Goal: Transaction & Acquisition: Download file/media

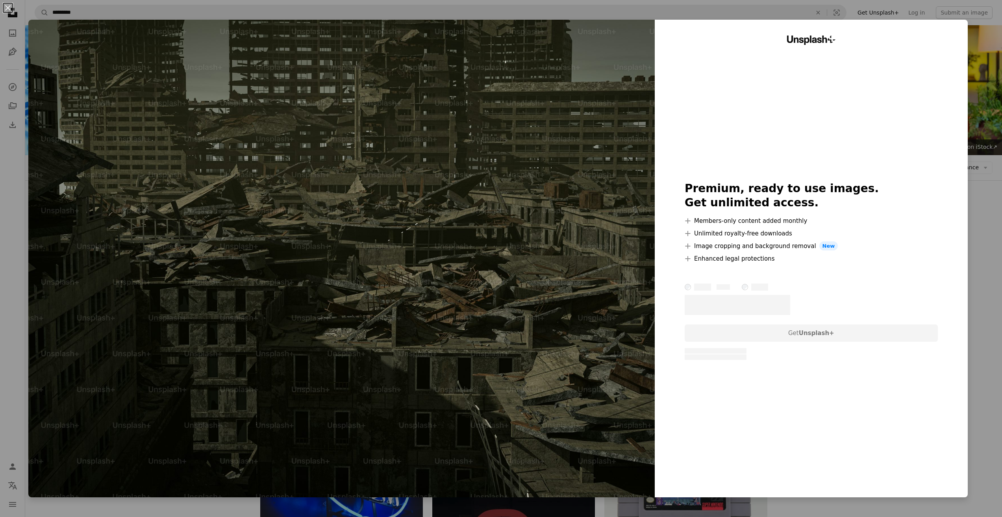
scroll to position [1798, 0]
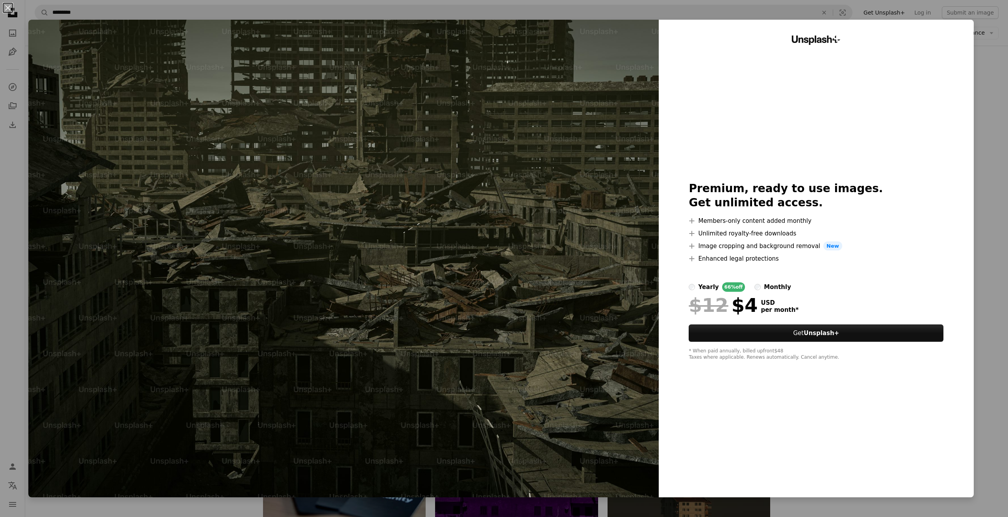
click at [966, 153] on div "Unsplash+ Premium, ready to use images. Get unlimited access. A plus sign Membe…" at bounding box center [815, 258] width 315 height 477
click at [979, 155] on div "An X shape Unsplash+ Premium, ready to use images. Get unlimited access. A plus…" at bounding box center [504, 258] width 1008 height 517
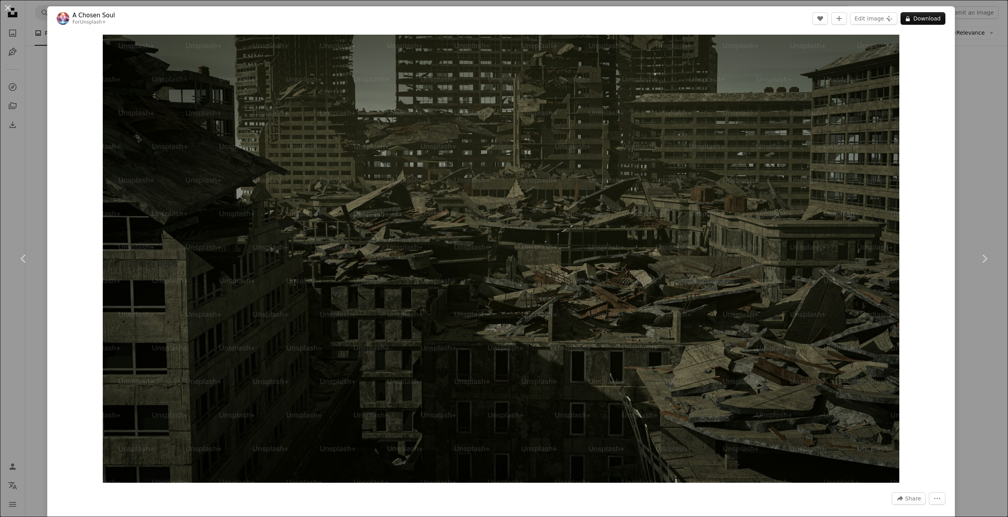
click at [971, 191] on div "An X shape Chevron left Chevron right A Chosen Soul For Unsplash+ A heart A plu…" at bounding box center [504, 258] width 1008 height 517
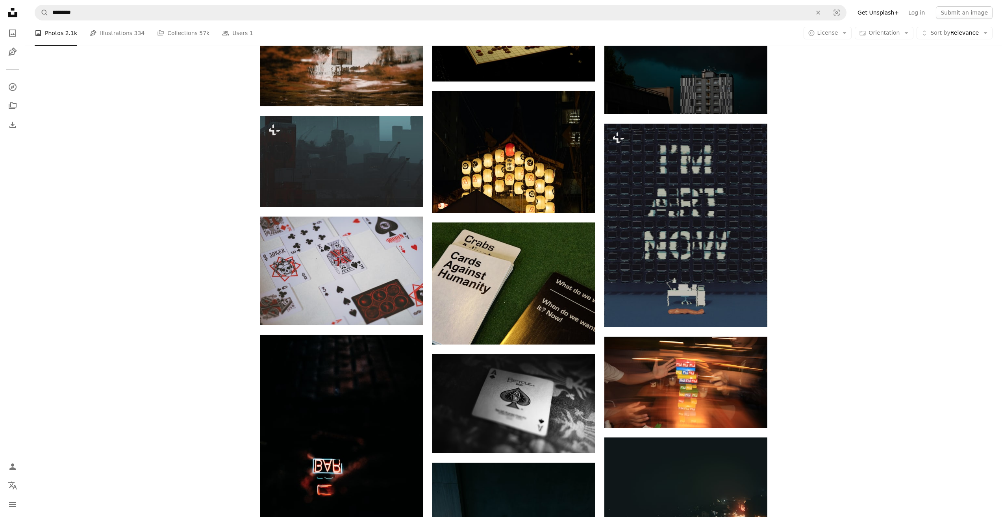
scroll to position [3097, 0]
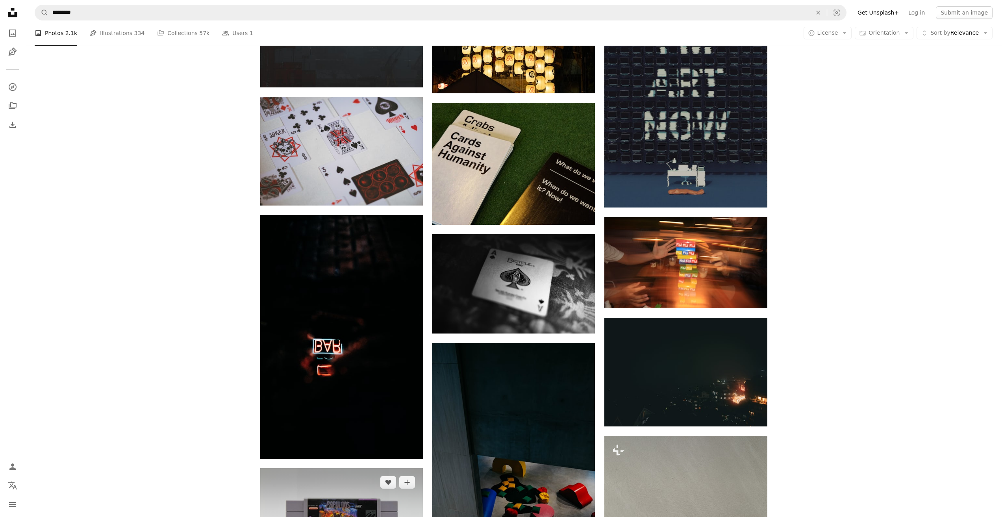
click at [365, 468] on img at bounding box center [341, 522] width 163 height 108
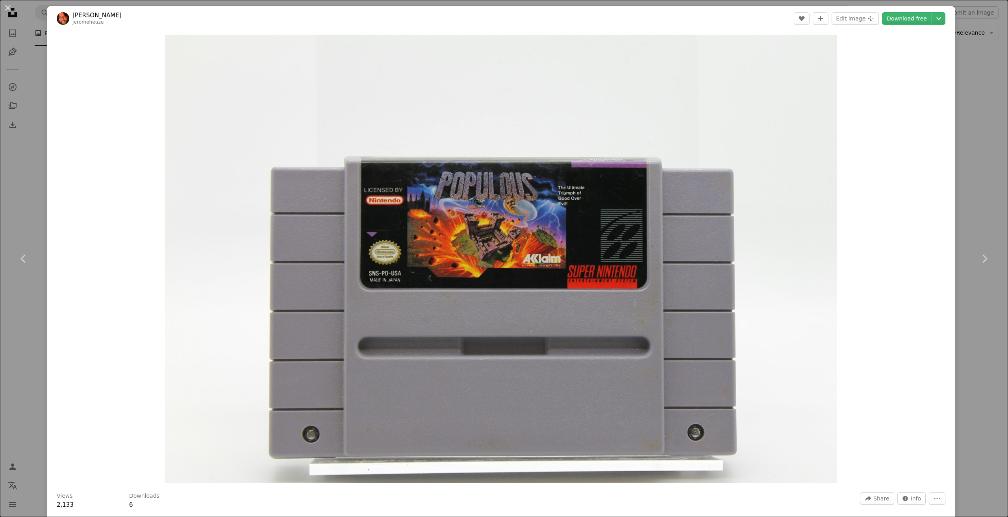
click at [967, 213] on div "An X shape Chevron left Chevron right [PERSON_NAME] A heart A plus sign Edit im…" at bounding box center [504, 258] width 1008 height 517
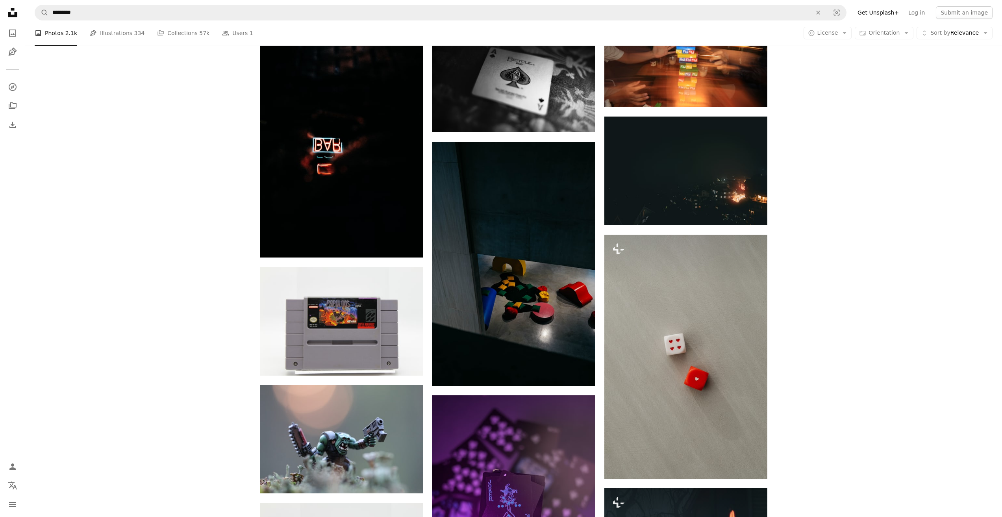
scroll to position [3411, 0]
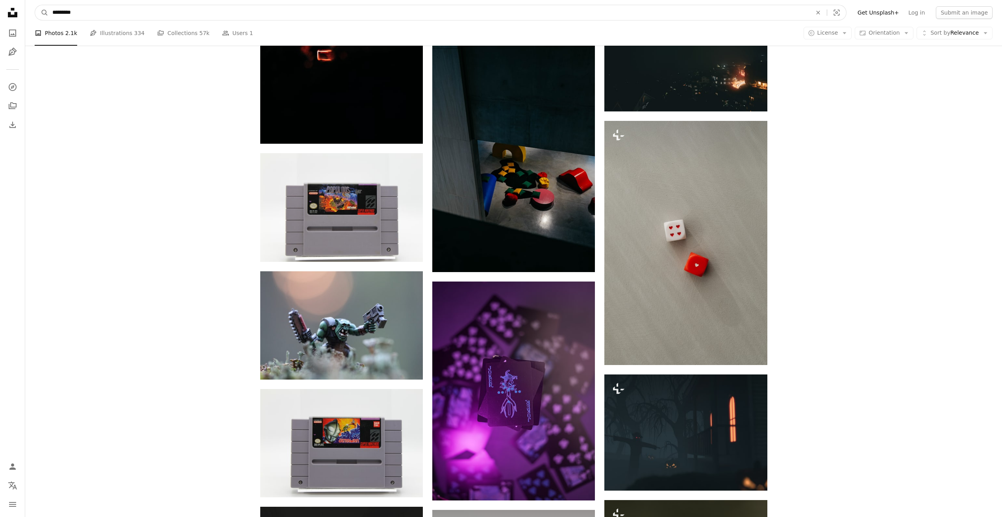
drag, startPoint x: 92, startPoint y: 11, endPoint x: 0, endPoint y: 3, distance: 92.8
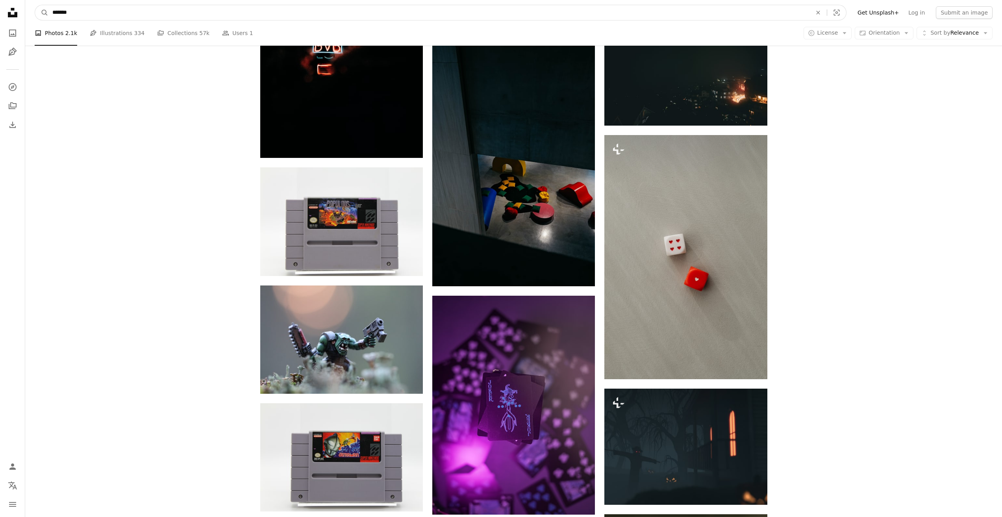
type input "********"
click button "A magnifying glass" at bounding box center [41, 12] width 13 height 15
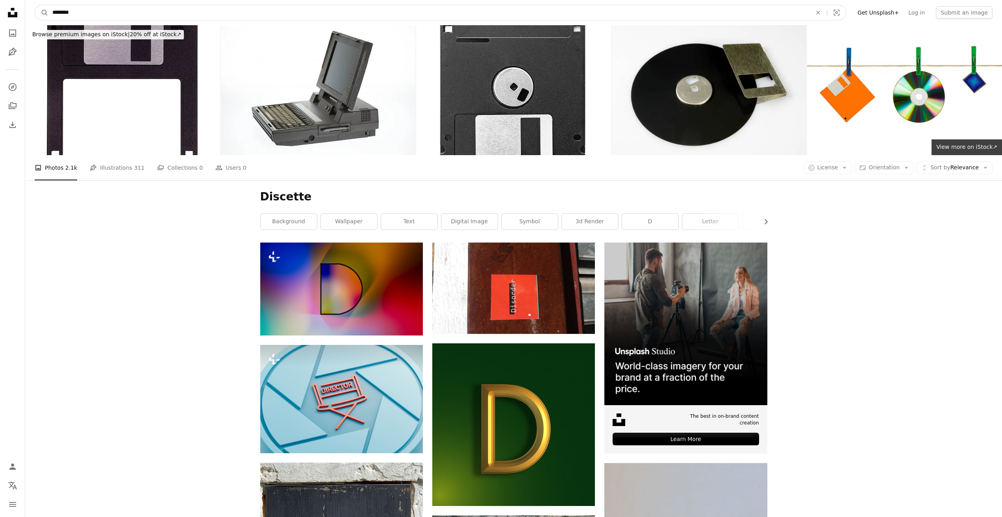
click at [74, 13] on input "********" at bounding box center [428, 12] width 761 height 15
drag, startPoint x: 37, startPoint y: 10, endPoint x: 16, endPoint y: 13, distance: 20.7
paste input "***"
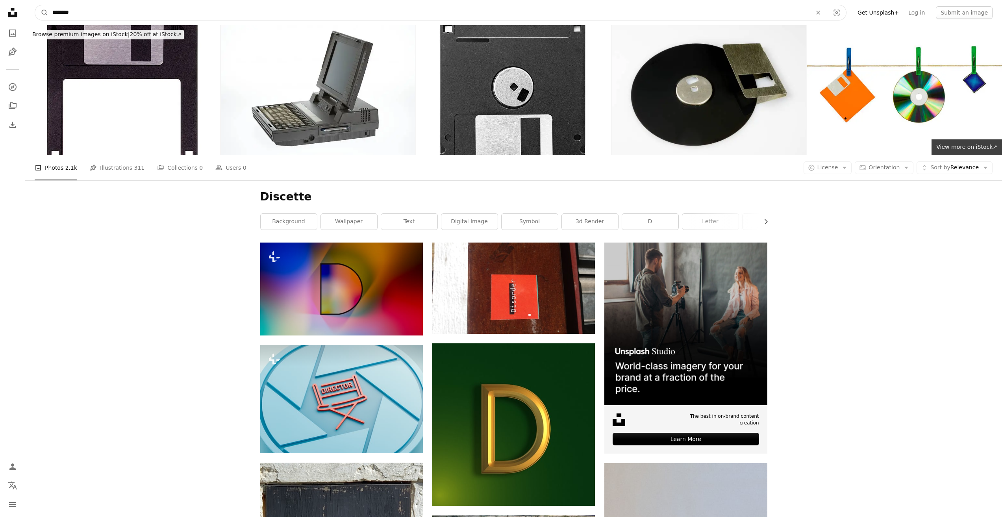
type input "**********"
click button "A magnifying glass" at bounding box center [41, 12] width 13 height 15
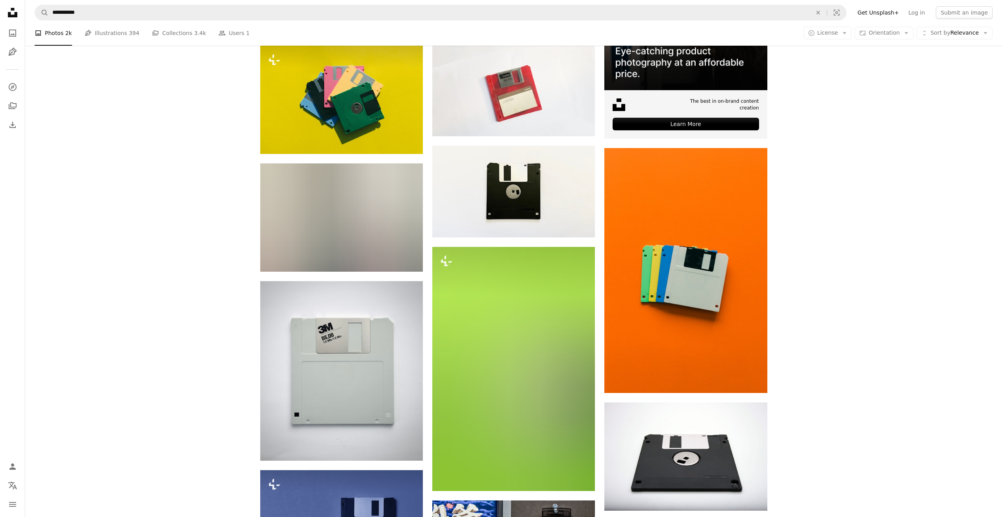
scroll to position [394, 0]
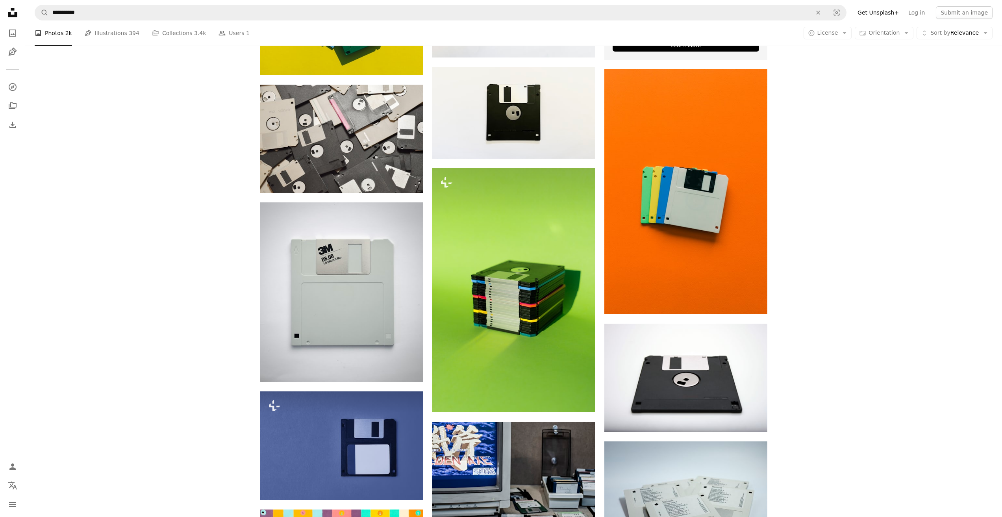
drag, startPoint x: 865, startPoint y: 196, endPoint x: 889, endPoint y: 141, distance: 60.8
click at [889, 141] on div "Plus sign for Unsplash+ A heart A plus sign Getty Images For Unsplash+ A lock D…" at bounding box center [513, 401] width 976 height 1105
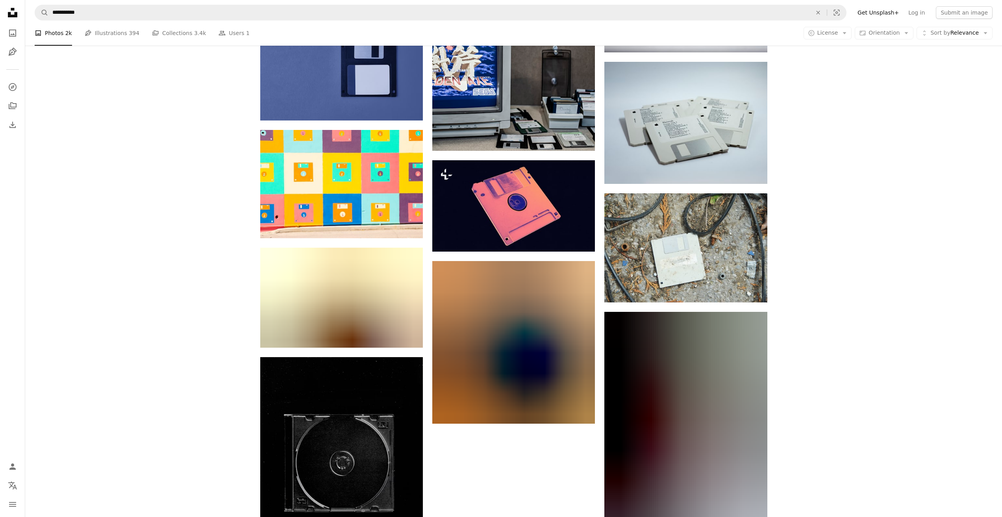
scroll to position [866, 0]
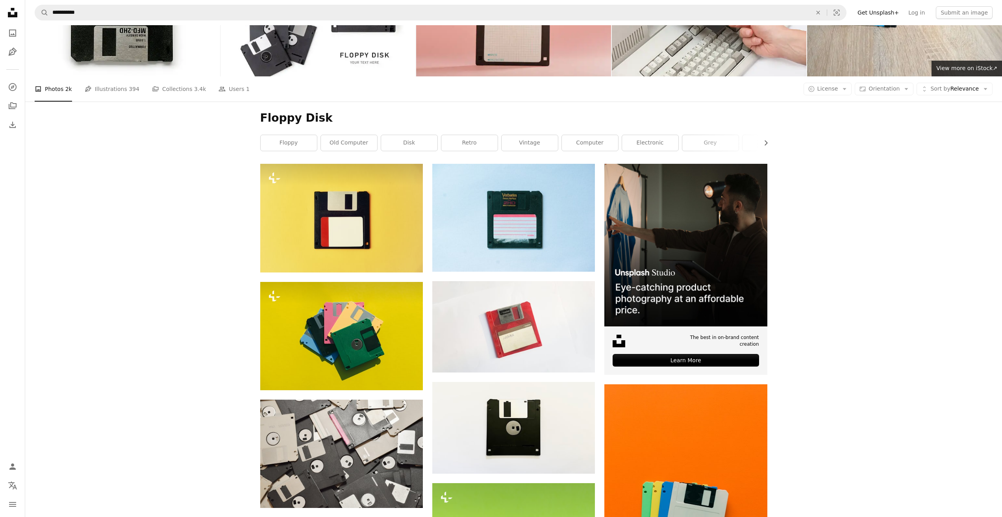
scroll to position [0, 0]
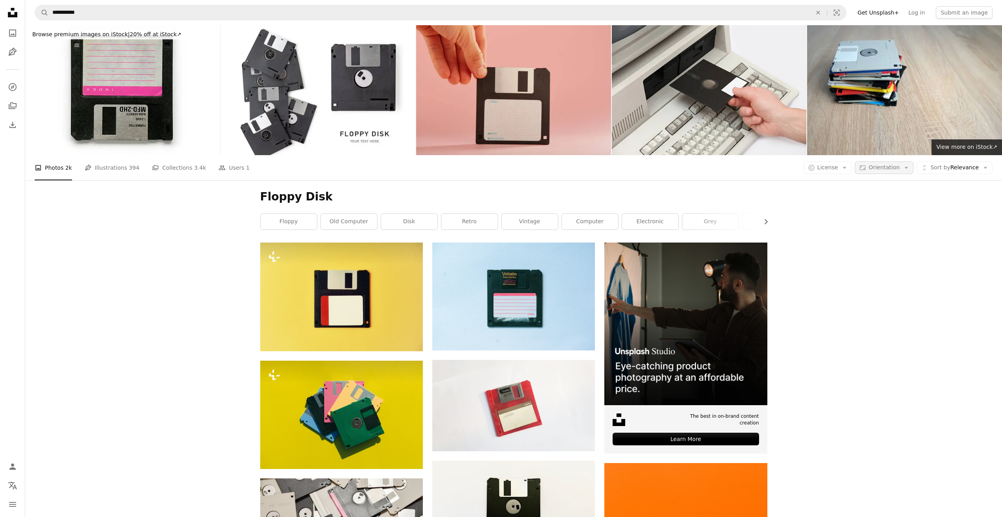
click at [893, 164] on span "Orientation" at bounding box center [883, 167] width 31 height 6
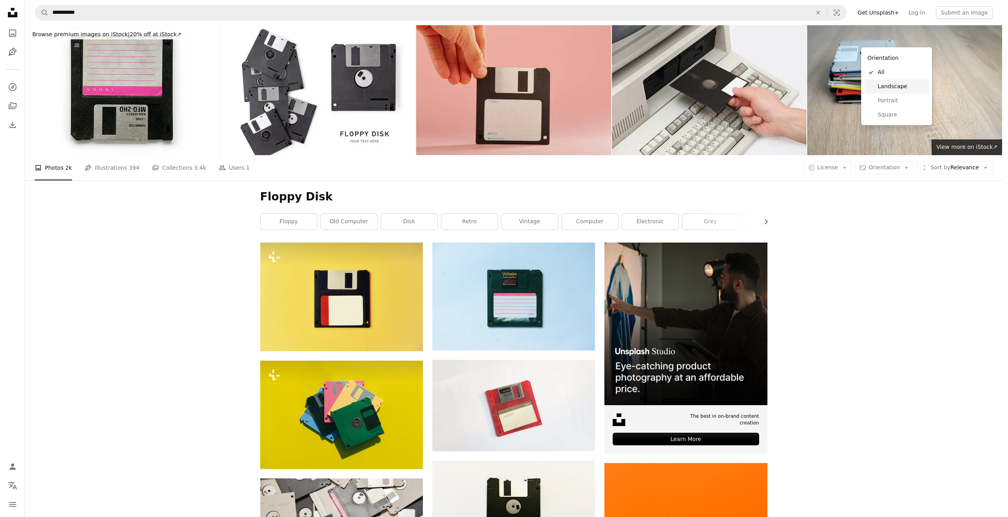
click at [897, 84] on span "Landscape" at bounding box center [901, 87] width 48 height 8
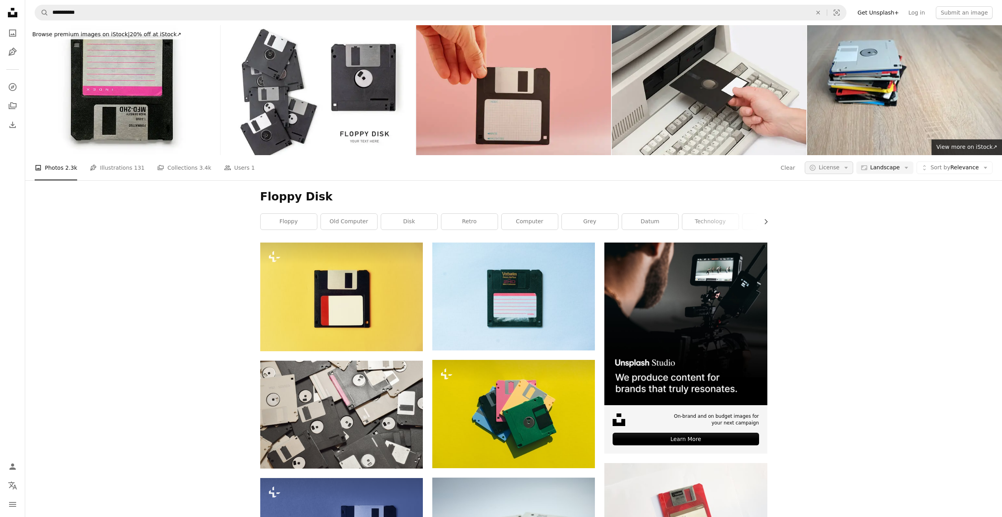
click at [837, 164] on span "License" at bounding box center [828, 167] width 21 height 6
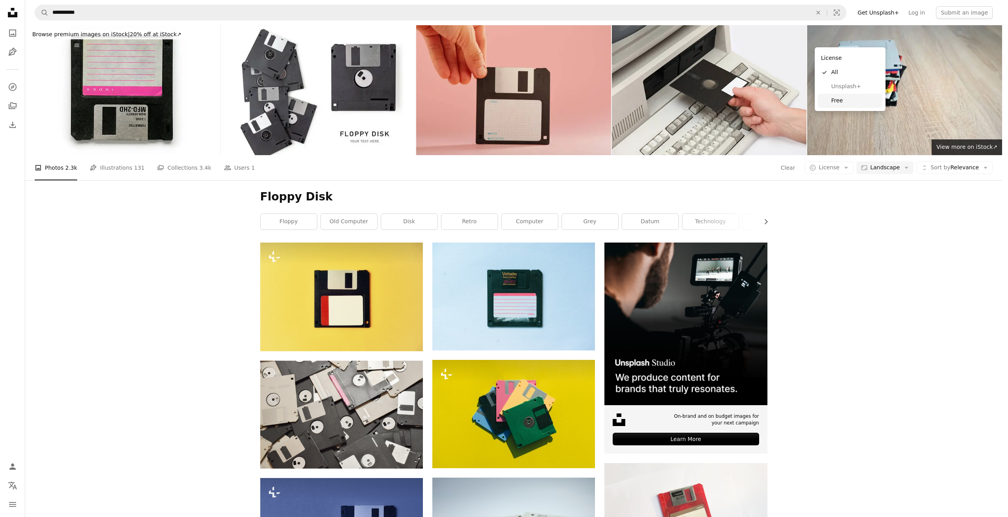
click at [850, 103] on span "Free" at bounding box center [855, 101] width 48 height 8
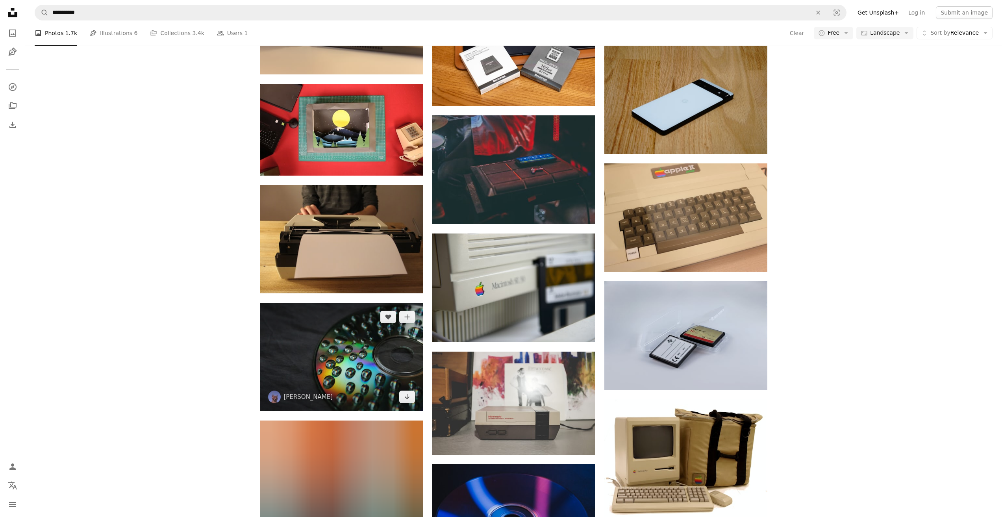
scroll to position [4487, 0]
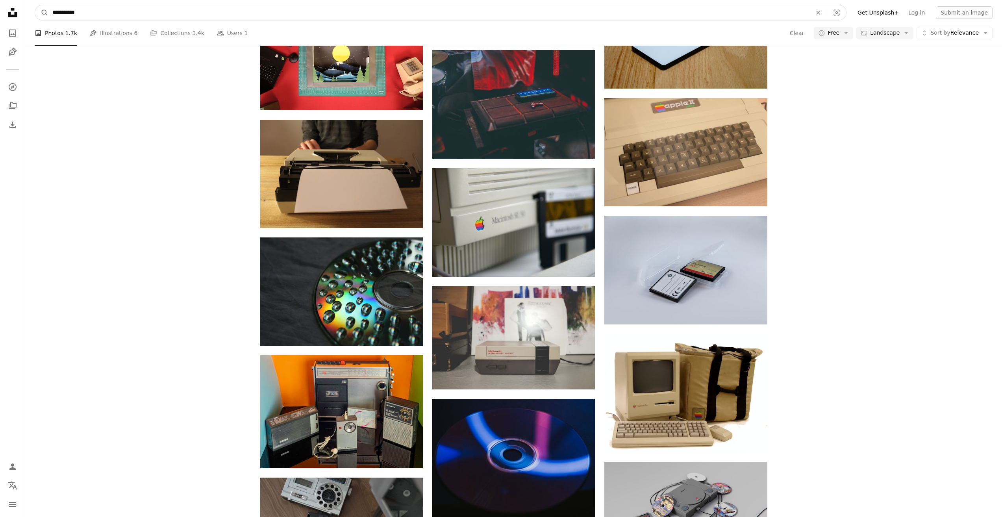
drag, startPoint x: 74, startPoint y: 9, endPoint x: 2, endPoint y: 6, distance: 71.7
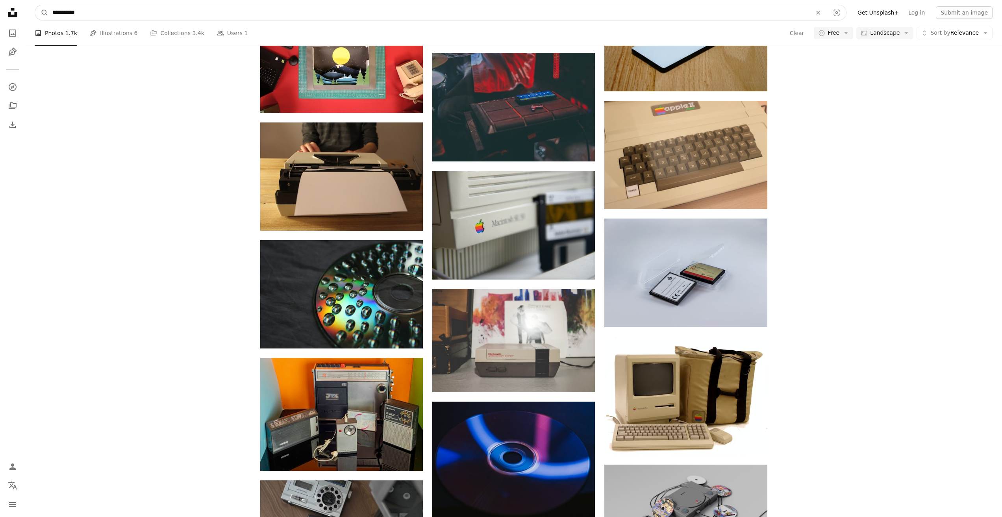
type input "**********"
click button "A magnifying glass" at bounding box center [41, 12] width 13 height 15
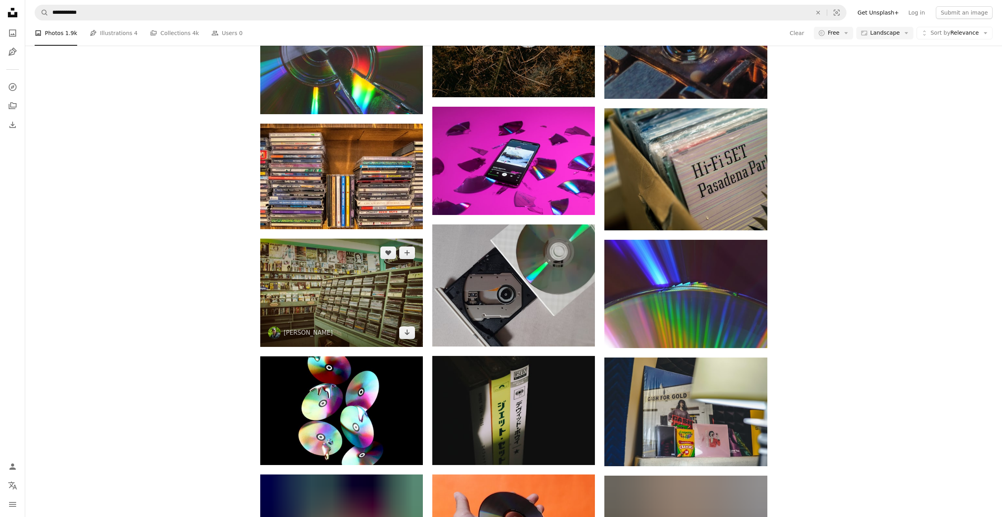
scroll to position [610, 0]
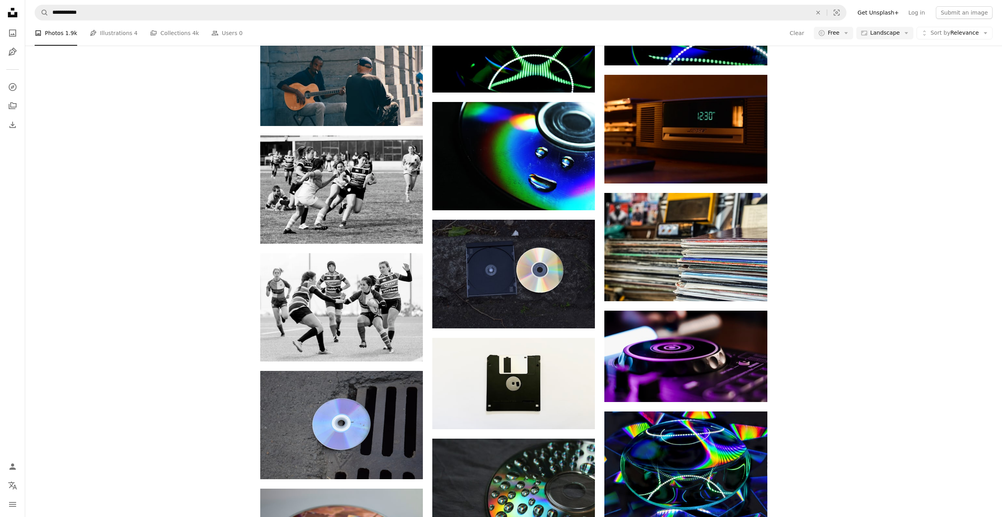
scroll to position [3759, 0]
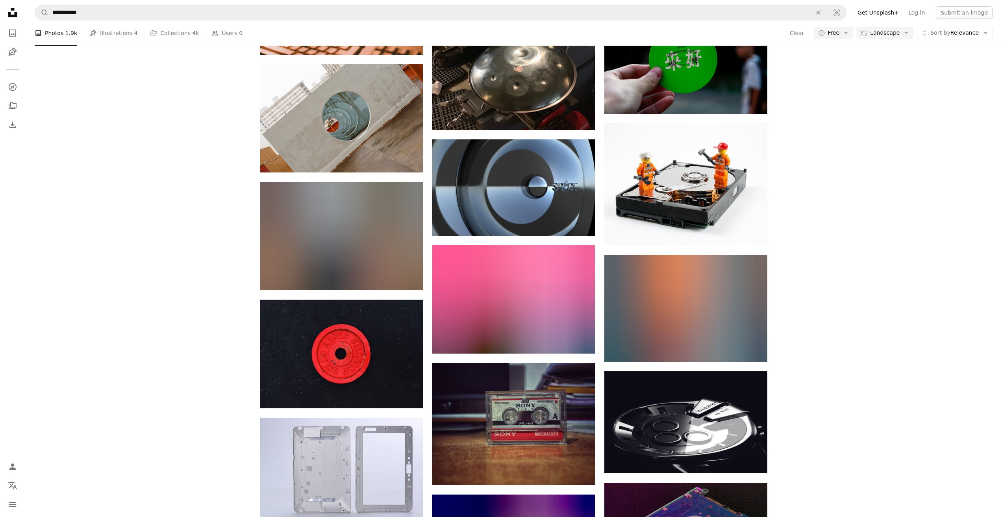
scroll to position [11444, 0]
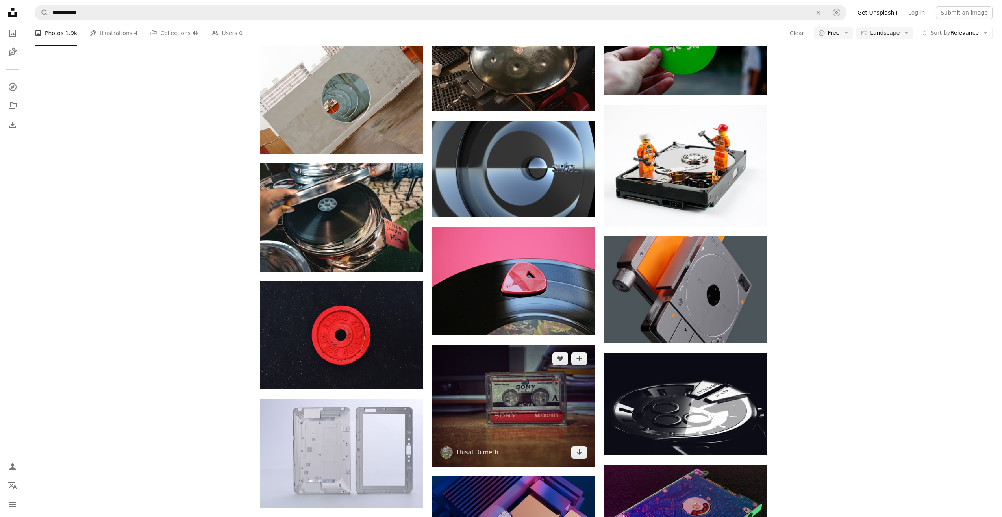
click at [561, 344] on img at bounding box center [513, 405] width 163 height 122
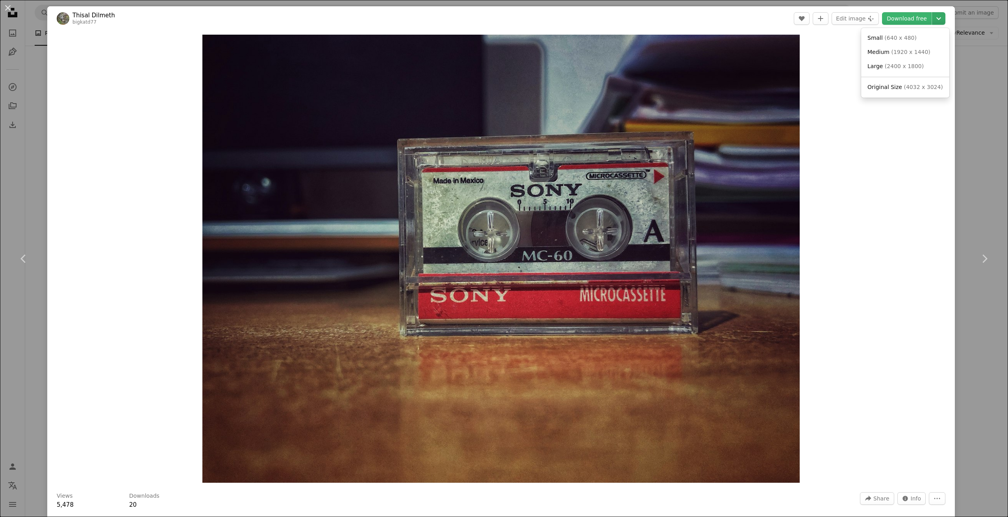
click at [932, 21] on icon "Chevron down" at bounding box center [938, 18] width 13 height 9
click at [915, 49] on span "( 1920 x 1440 )" at bounding box center [910, 52] width 39 height 6
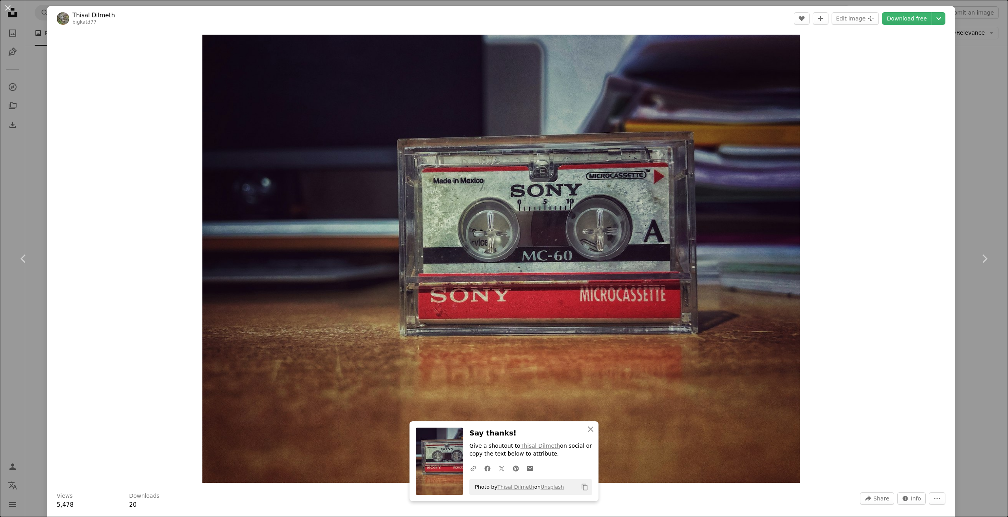
click at [958, 130] on div "An X shape Chevron left Chevron right An X shape Close Say thanks! Give a shout…" at bounding box center [504, 258] width 1008 height 517
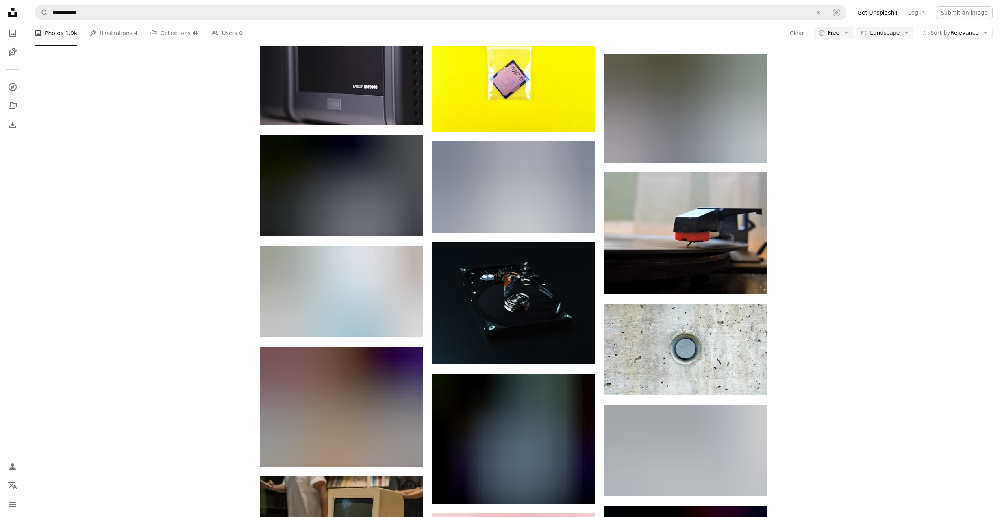
scroll to position [15970, 0]
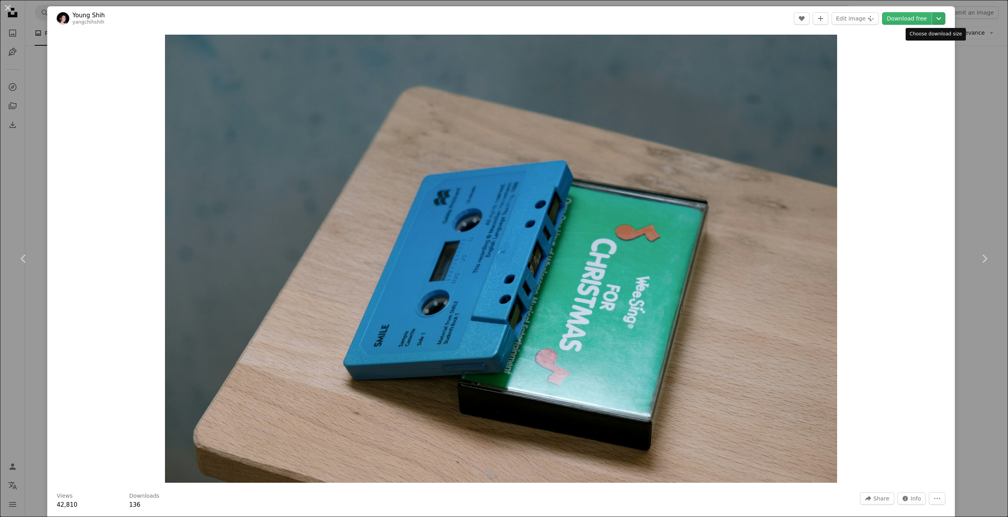
click at [932, 20] on icon "Chevron down" at bounding box center [938, 18] width 13 height 9
click at [913, 52] on span "( 1920 x 1280 )" at bounding box center [910, 52] width 39 height 6
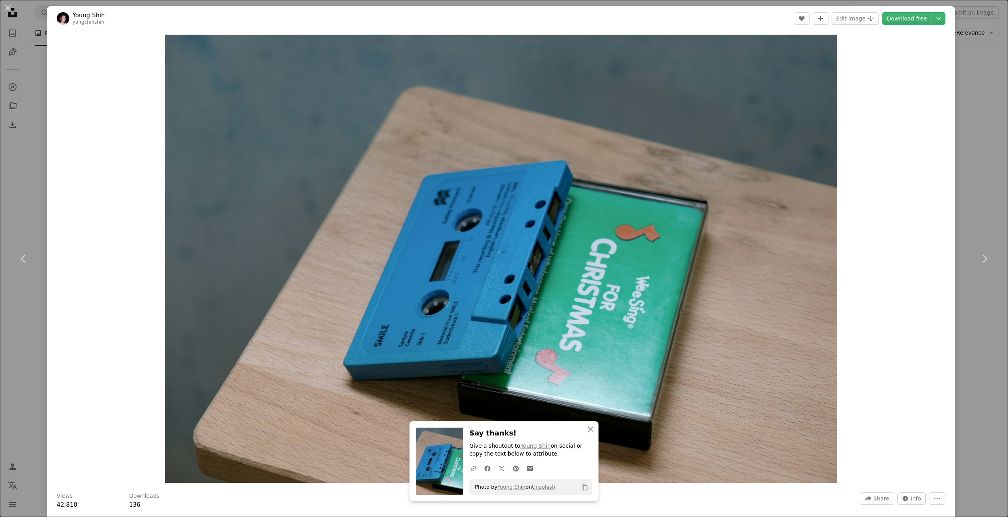
click at [967, 158] on div "An X shape Chevron left Chevron right An X shape Close Say thanks! Give a shout…" at bounding box center [504, 258] width 1008 height 517
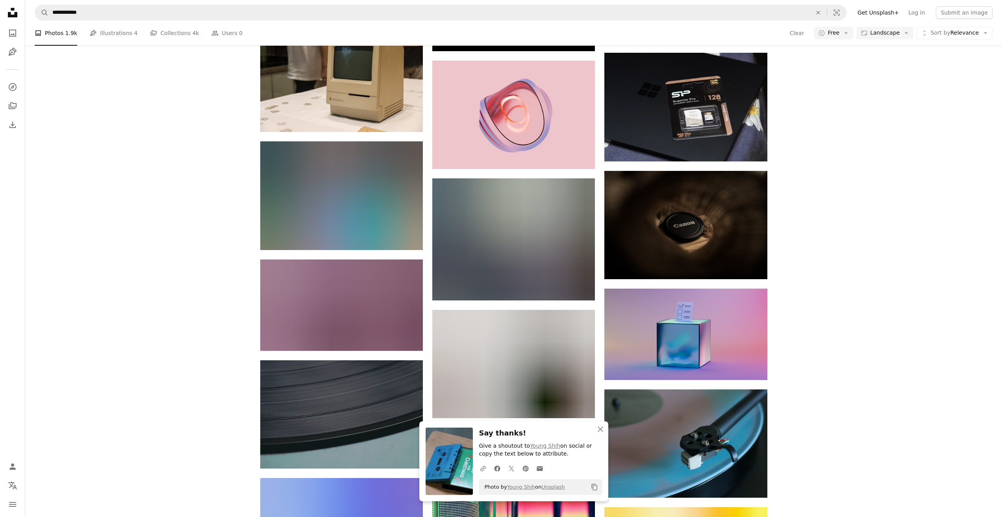
scroll to position [16403, 0]
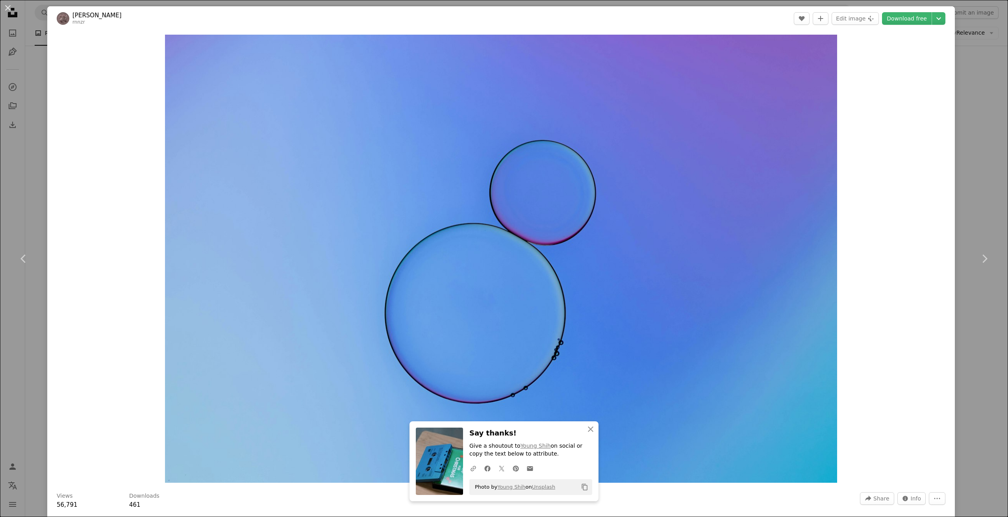
click at [977, 182] on div "An X shape Chevron left Chevron right An X shape Close Say thanks! Give a shout…" at bounding box center [504, 258] width 1008 height 517
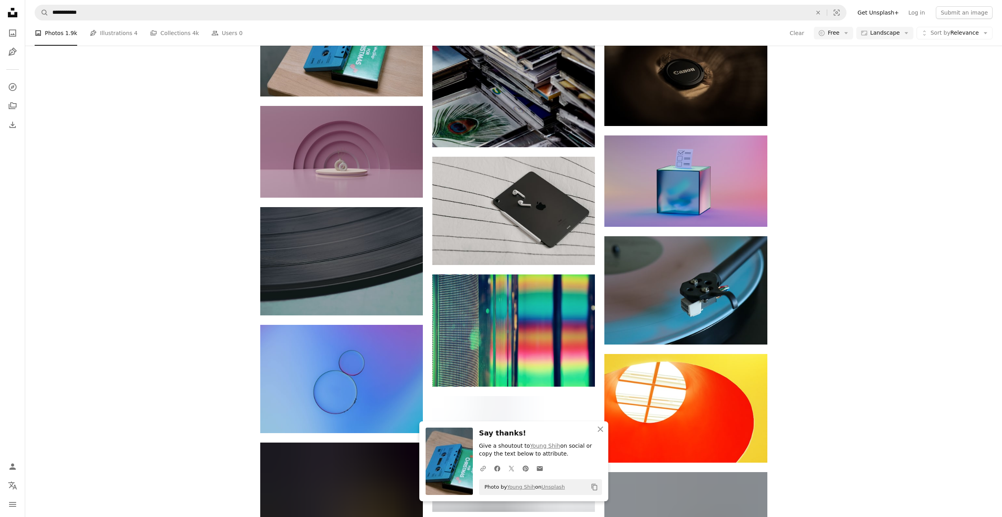
scroll to position [16560, 0]
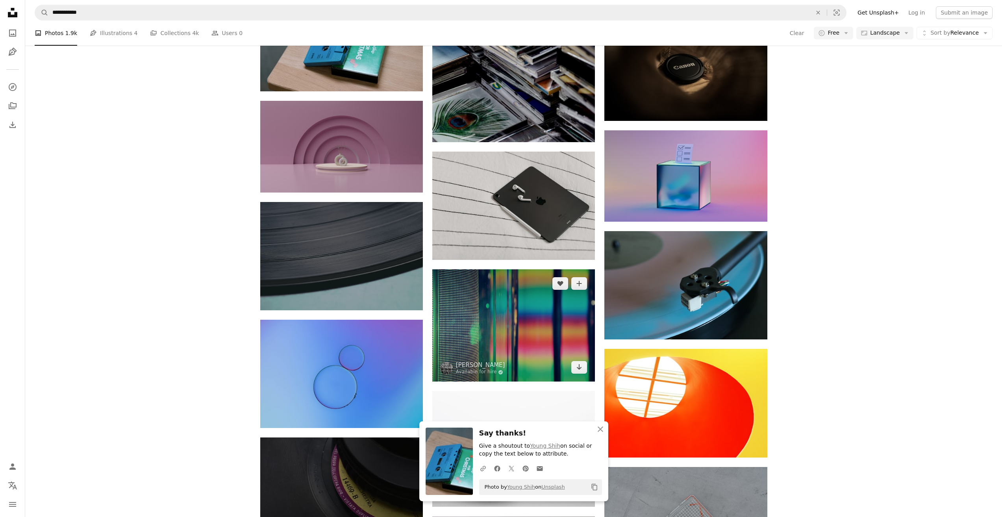
click at [555, 269] on img at bounding box center [513, 325] width 163 height 112
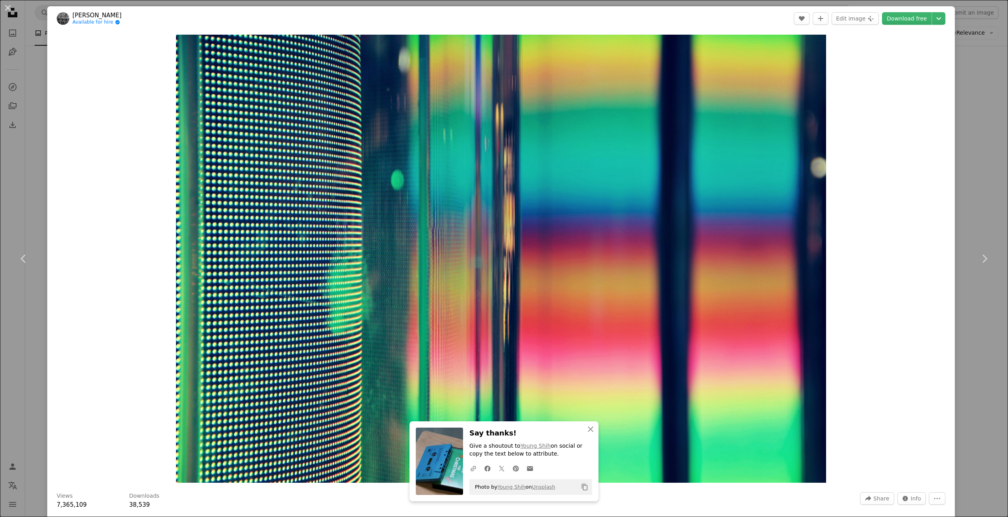
click at [978, 189] on div "An X shape Chevron left Chevron right An X shape Close Say thanks! Give a shout…" at bounding box center [504, 258] width 1008 height 517
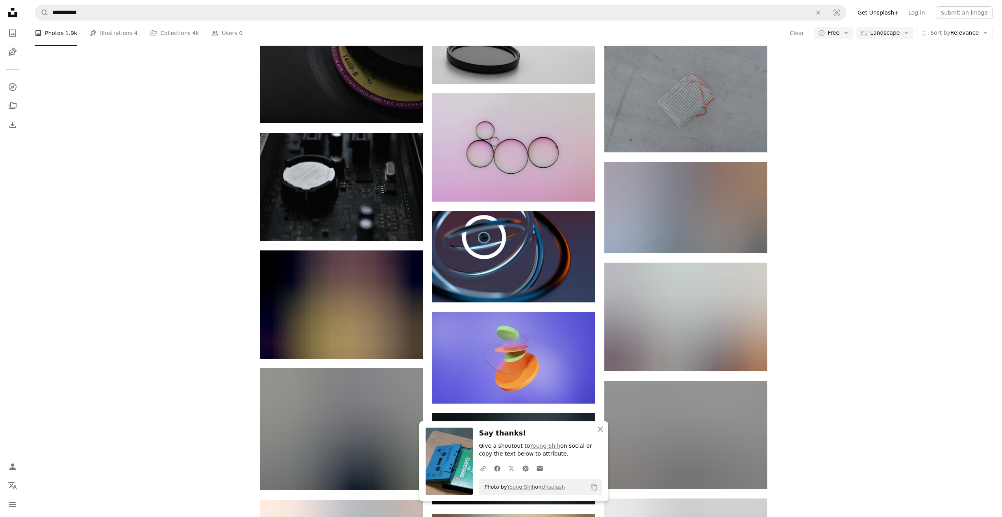
scroll to position [17033, 0]
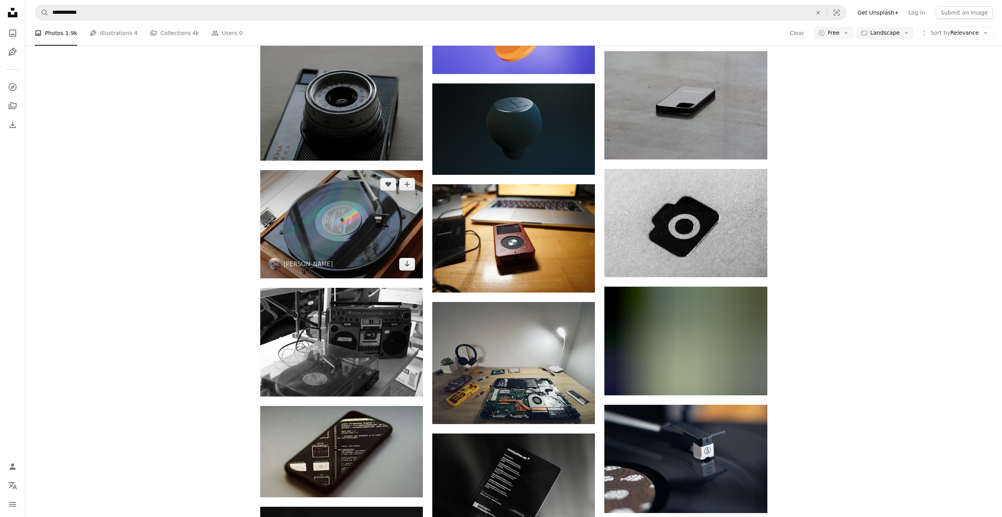
scroll to position [17426, 0]
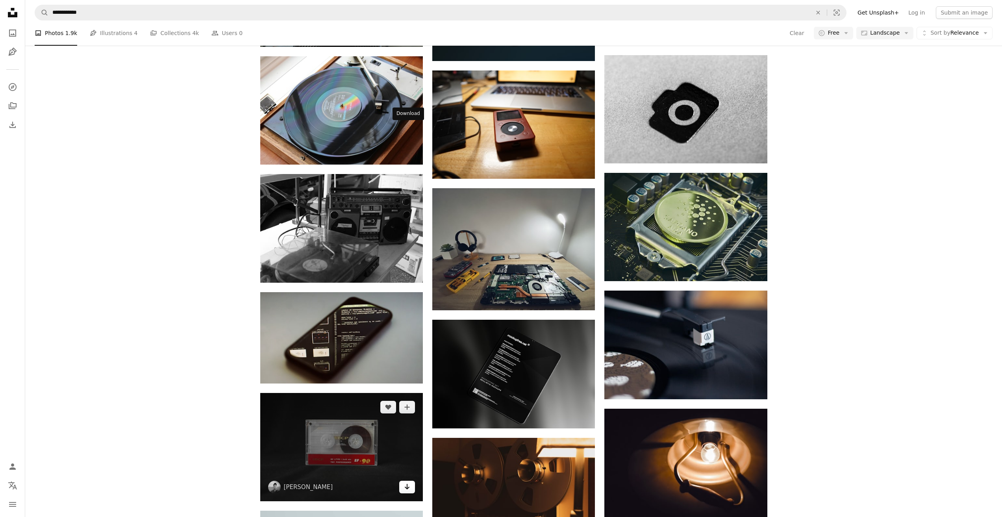
click at [405, 482] on icon "Arrow pointing down" at bounding box center [407, 486] width 6 height 9
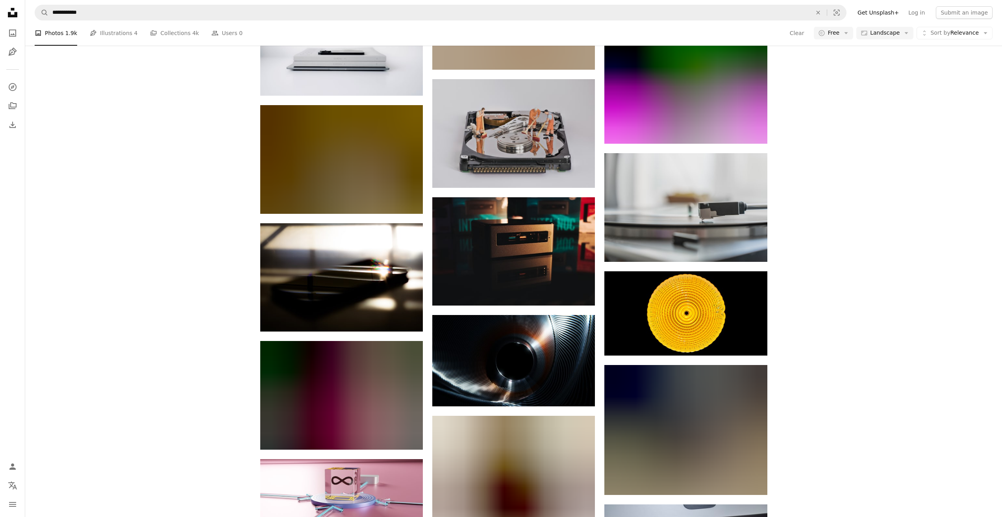
scroll to position [18764, 0]
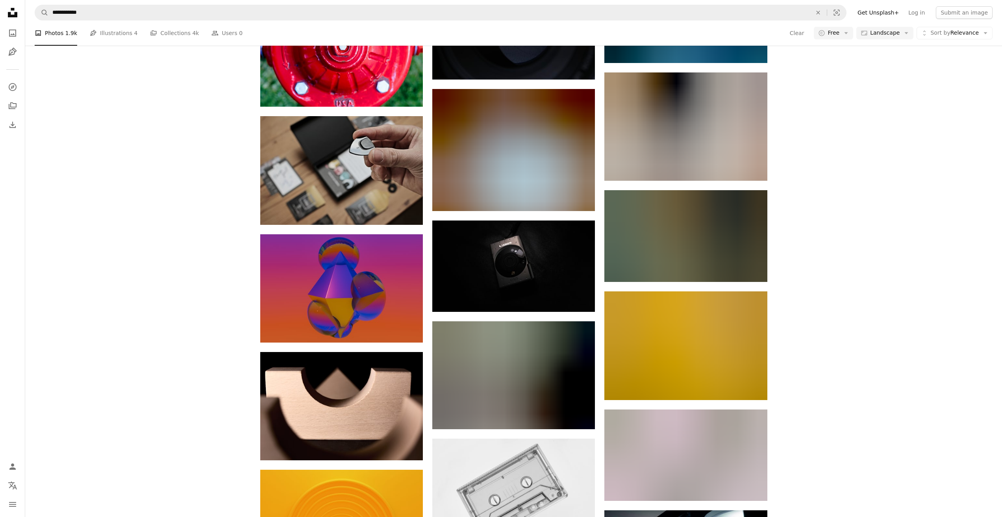
scroll to position [20535, 0]
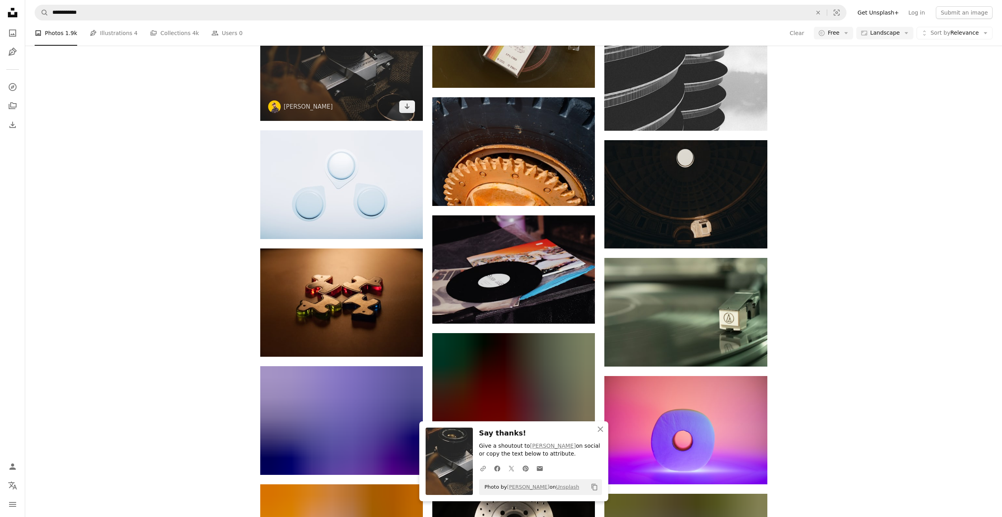
scroll to position [21126, 0]
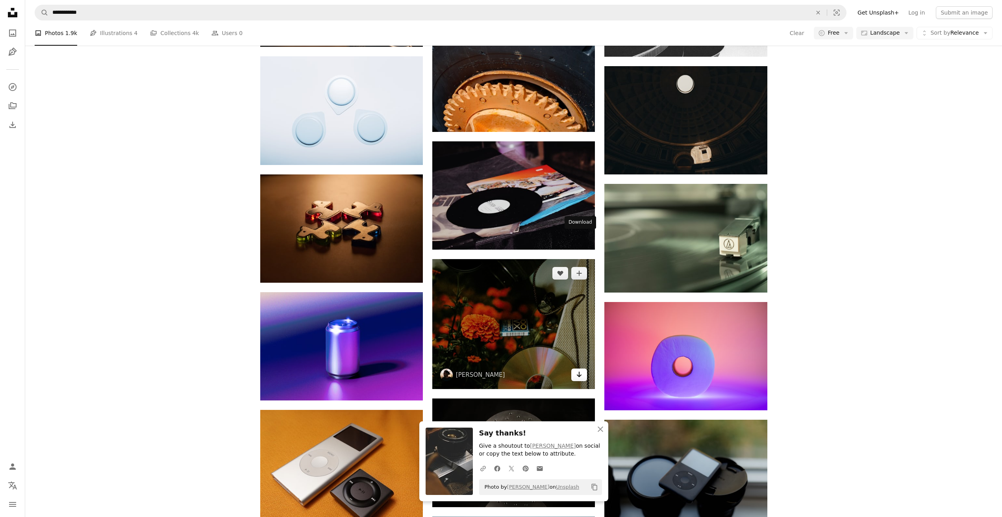
click at [579, 372] on icon "Download" at bounding box center [579, 375] width 5 height 6
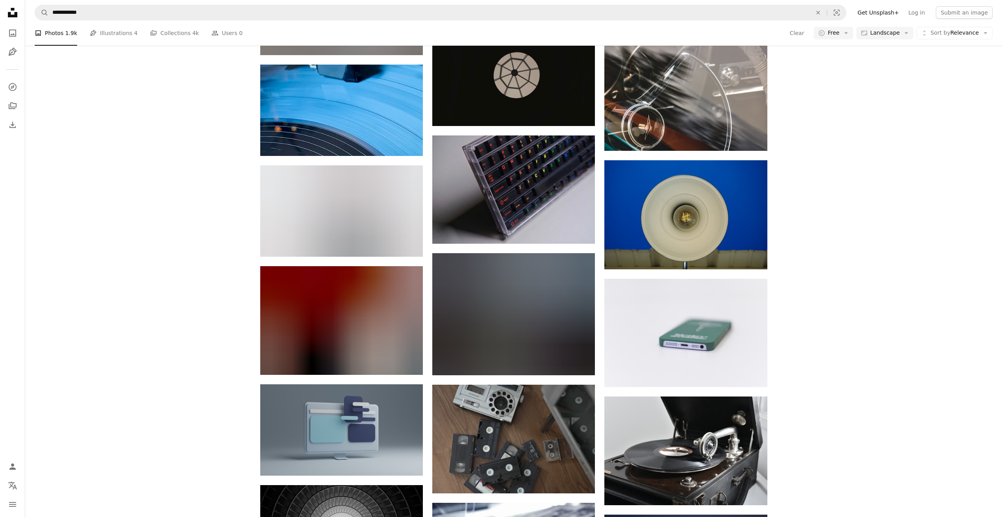
scroll to position [21991, 0]
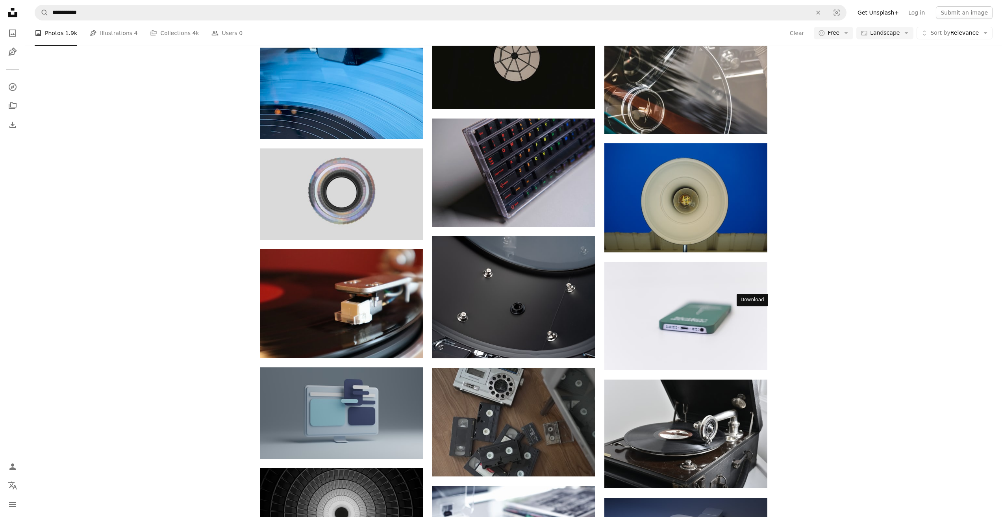
drag, startPoint x: 751, startPoint y: 317, endPoint x: 761, endPoint y: 322, distance: 11.3
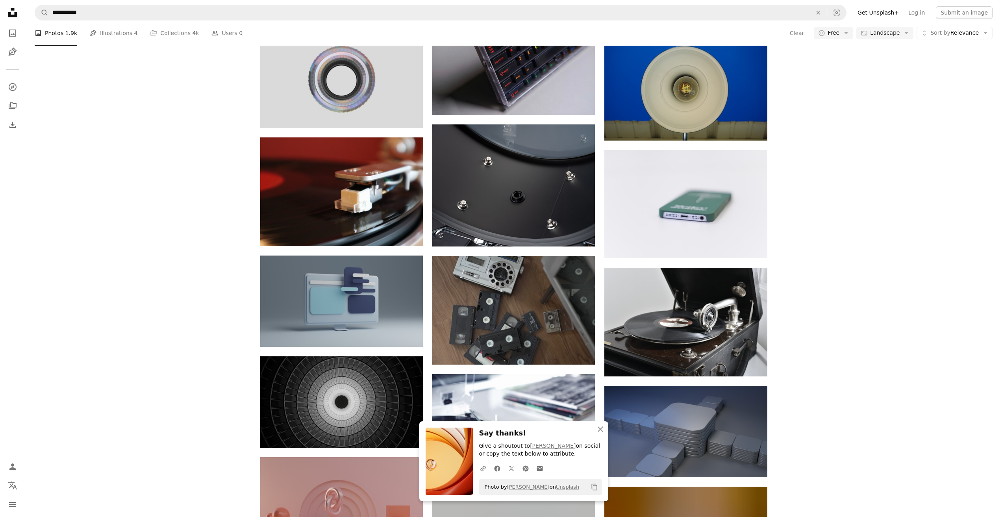
scroll to position [22149, 0]
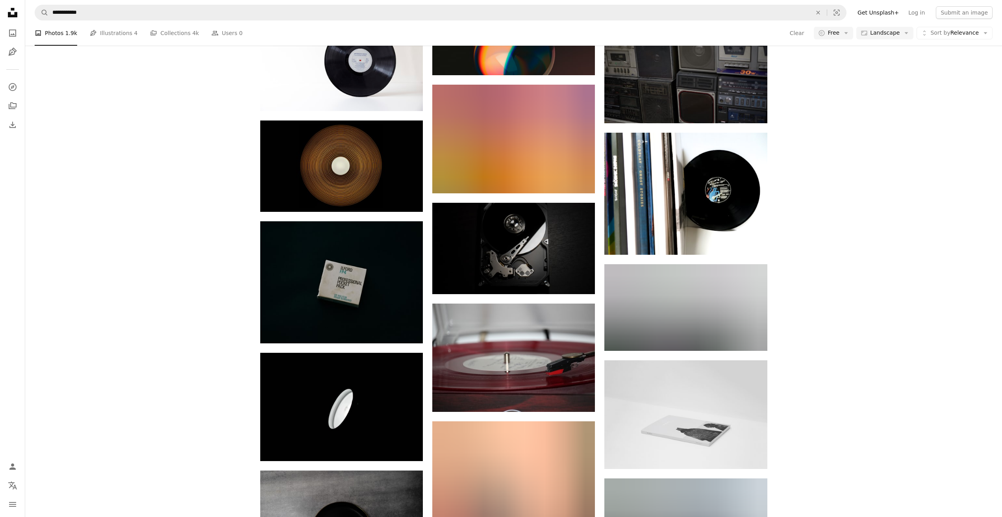
scroll to position [24746, 0]
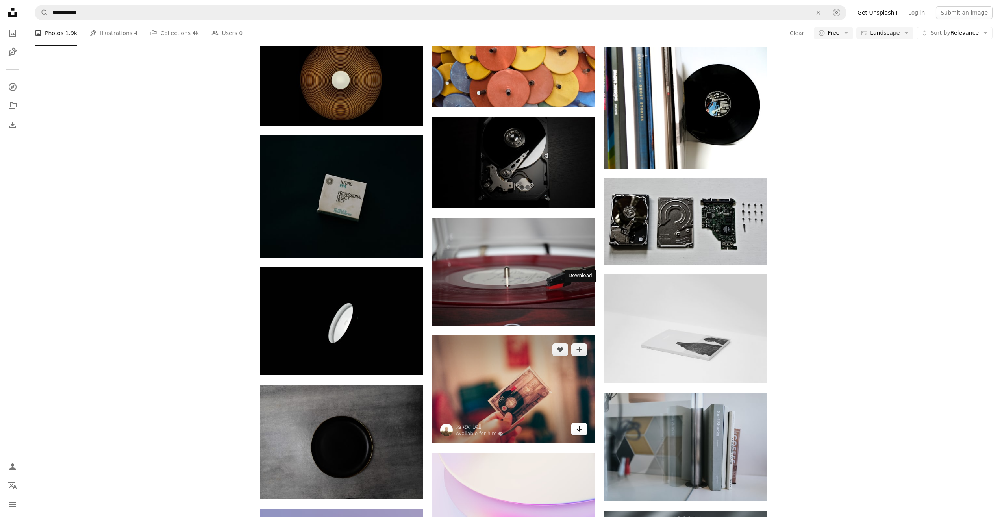
click at [580, 424] on icon "Arrow pointing down" at bounding box center [579, 428] width 6 height 9
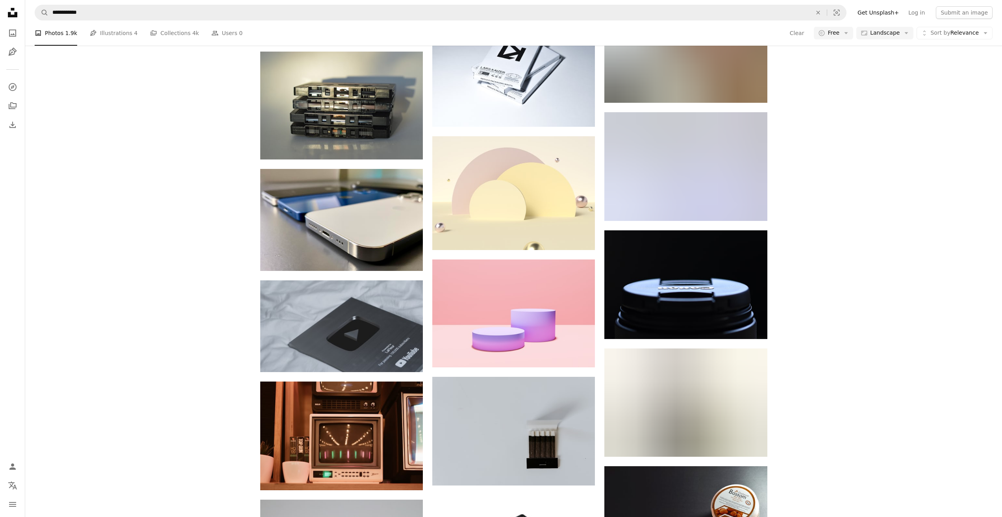
scroll to position [28131, 0]
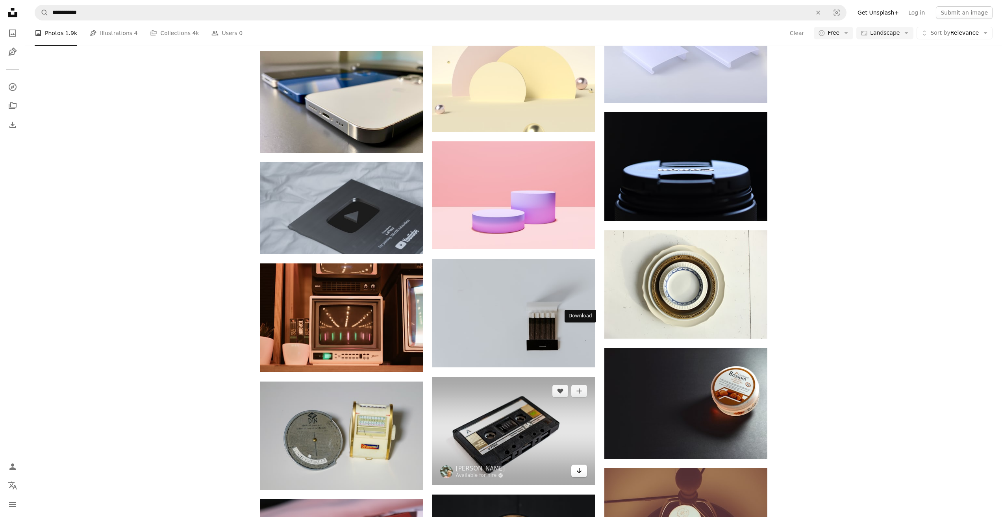
click at [577, 466] on icon "Arrow pointing down" at bounding box center [579, 470] width 6 height 9
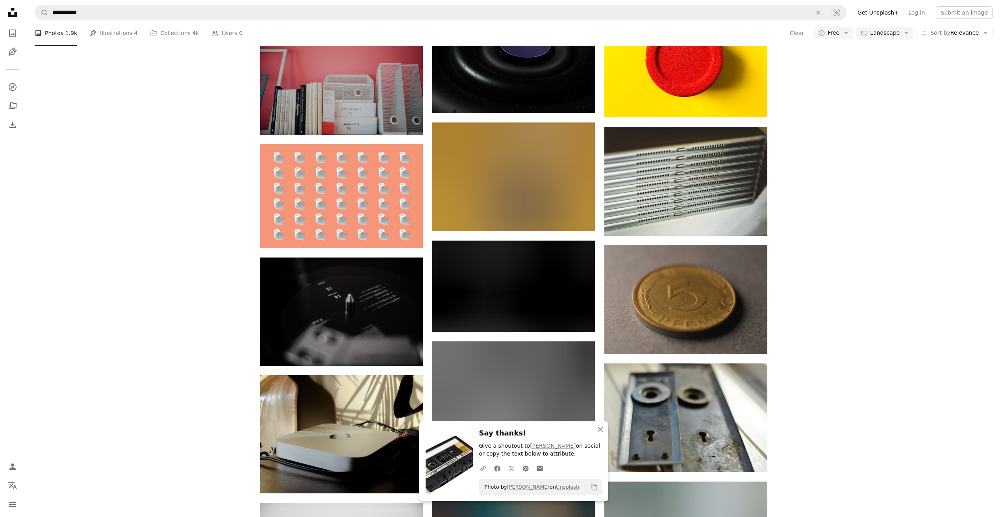
scroll to position [28839, 0]
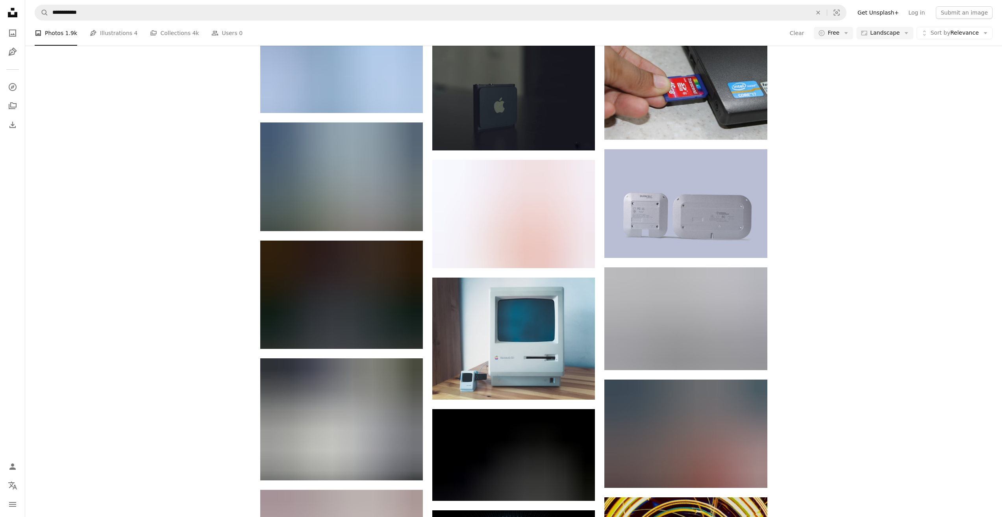
scroll to position [40528, 0]
